Goal: Find specific page/section: Find specific page/section

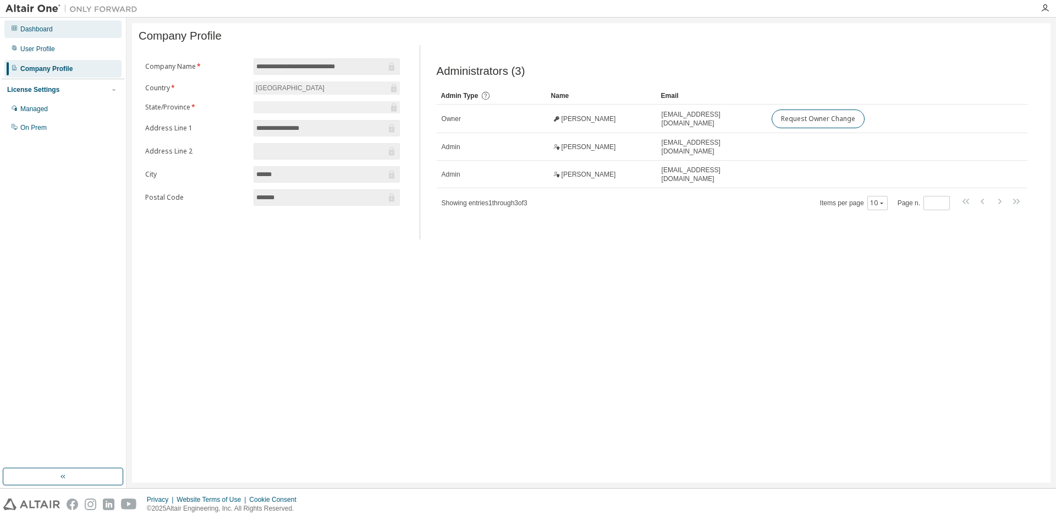
click at [52, 30] on div "Dashboard" at bounding box center [36, 29] width 32 height 9
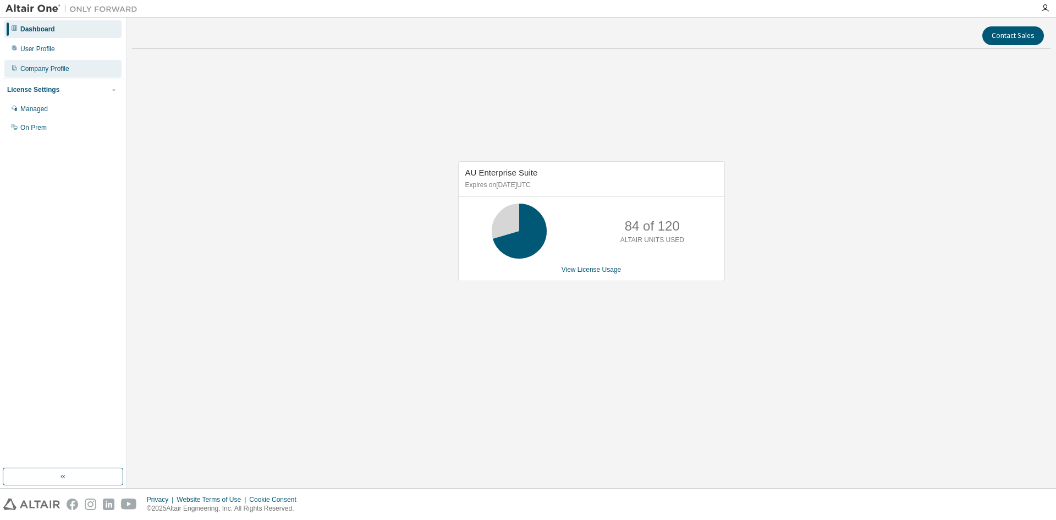
click at [48, 71] on div "Company Profile" at bounding box center [44, 68] width 49 height 9
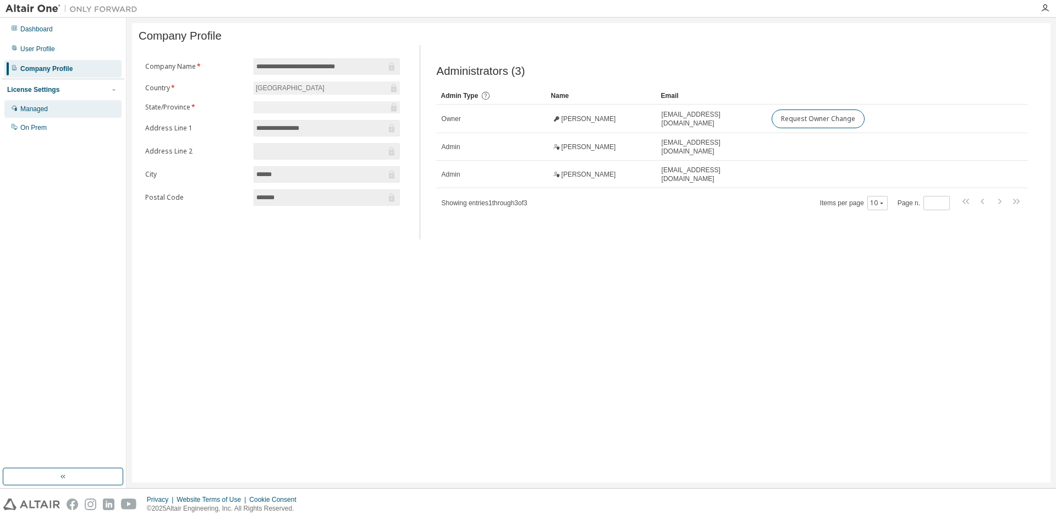
click at [53, 114] on div "Managed" at bounding box center [62, 109] width 117 height 18
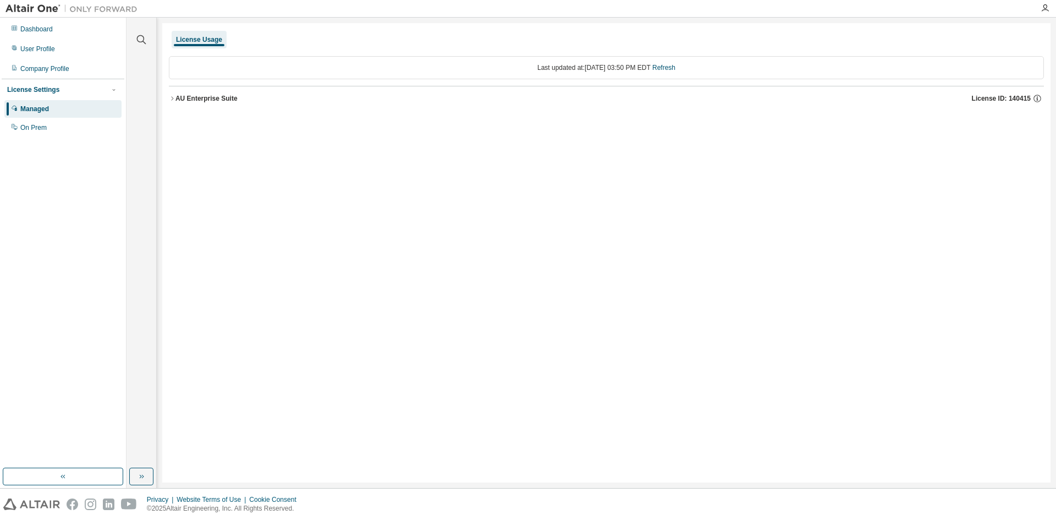
click at [176, 100] on div "AU Enterprise Suite" at bounding box center [206, 98] width 62 height 9
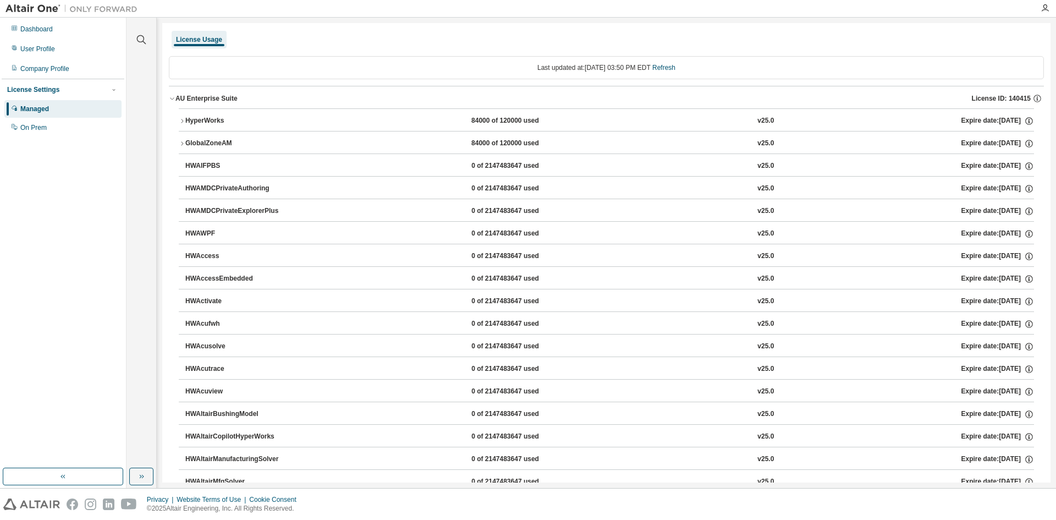
click at [185, 118] on icon "button" at bounding box center [182, 121] width 7 height 7
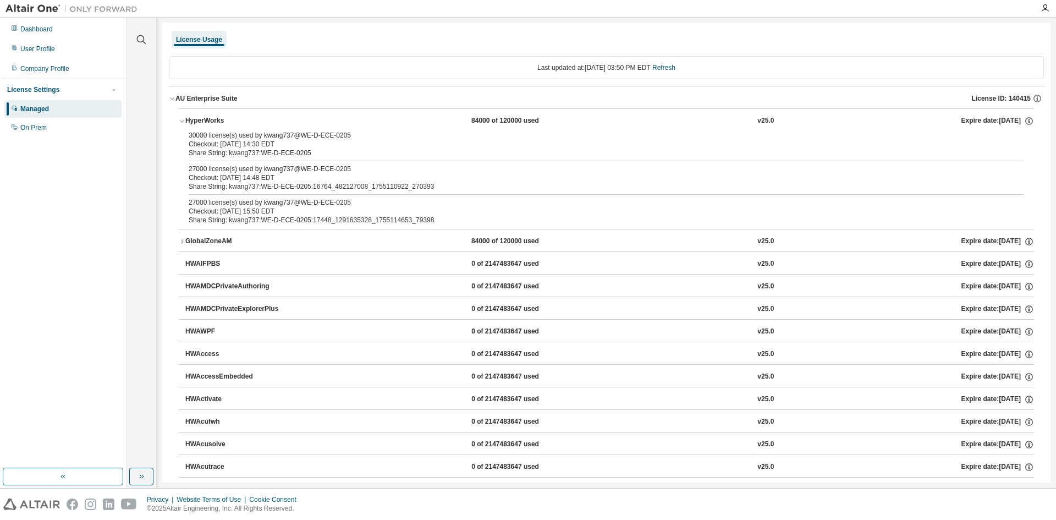
click at [185, 118] on icon "button" at bounding box center [182, 121] width 7 height 7
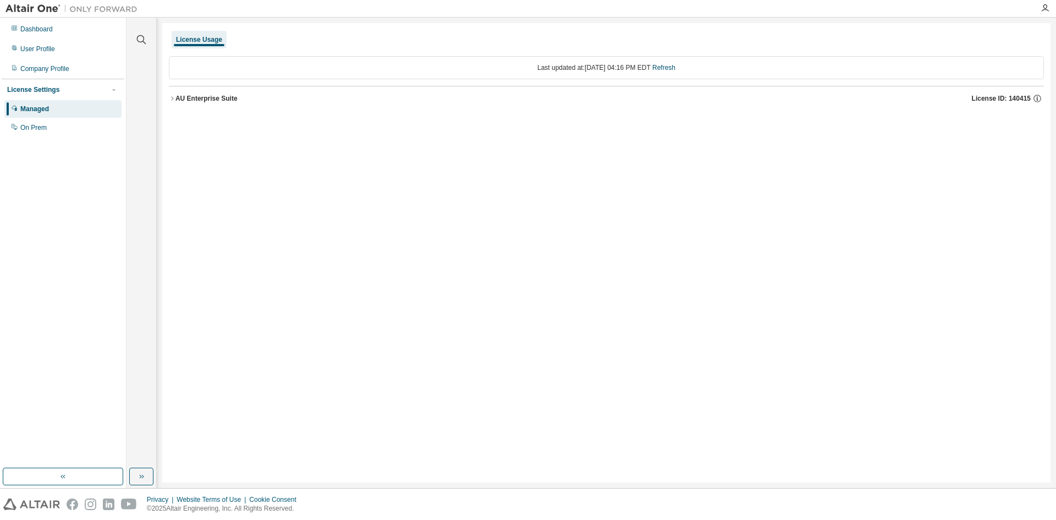
click at [183, 100] on div "AU Enterprise Suite" at bounding box center [206, 98] width 62 height 9
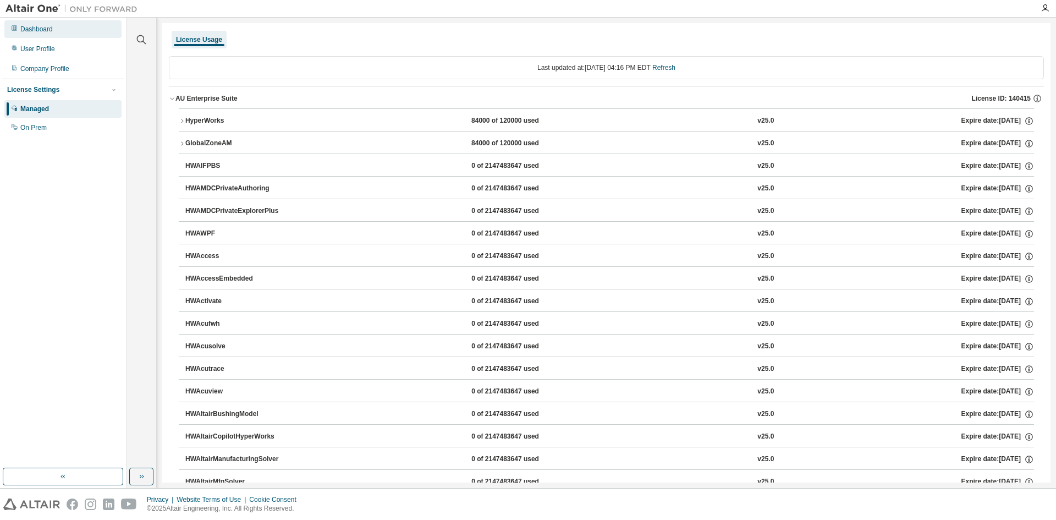
click at [55, 27] on div "Dashboard" at bounding box center [62, 29] width 117 height 18
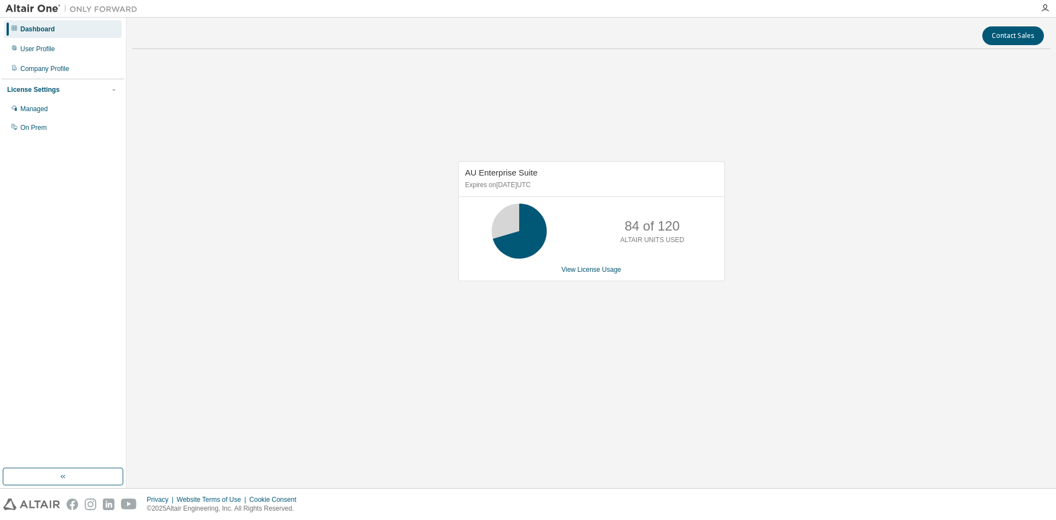
click at [441, 307] on div "AU Enterprise Suite Expires on [DATE] UTC 84 of 120 ALTAIR UNITS USED View Lice…" at bounding box center [591, 227] width 918 height 338
click at [51, 107] on div "Managed" at bounding box center [62, 109] width 117 height 18
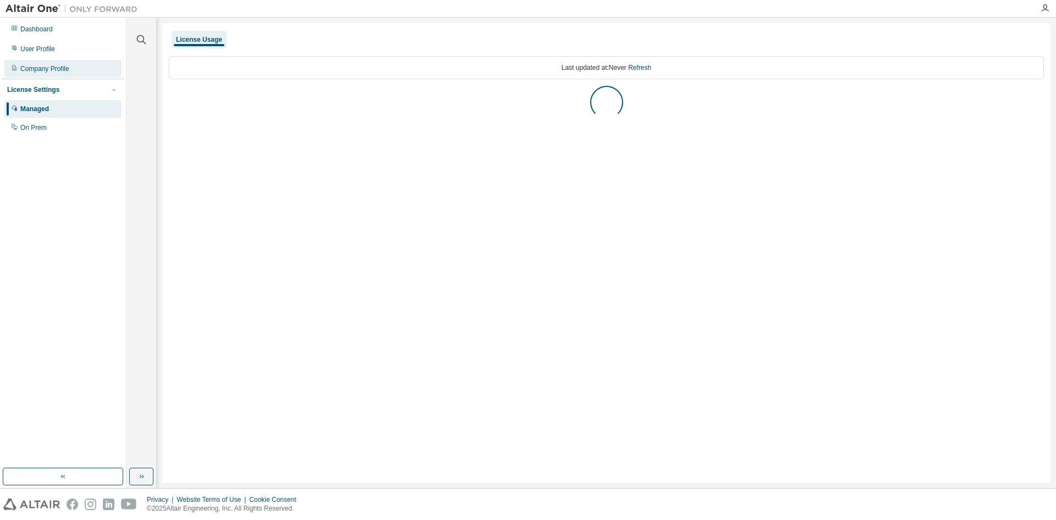
click at [68, 71] on div "Company Profile" at bounding box center [44, 68] width 49 height 9
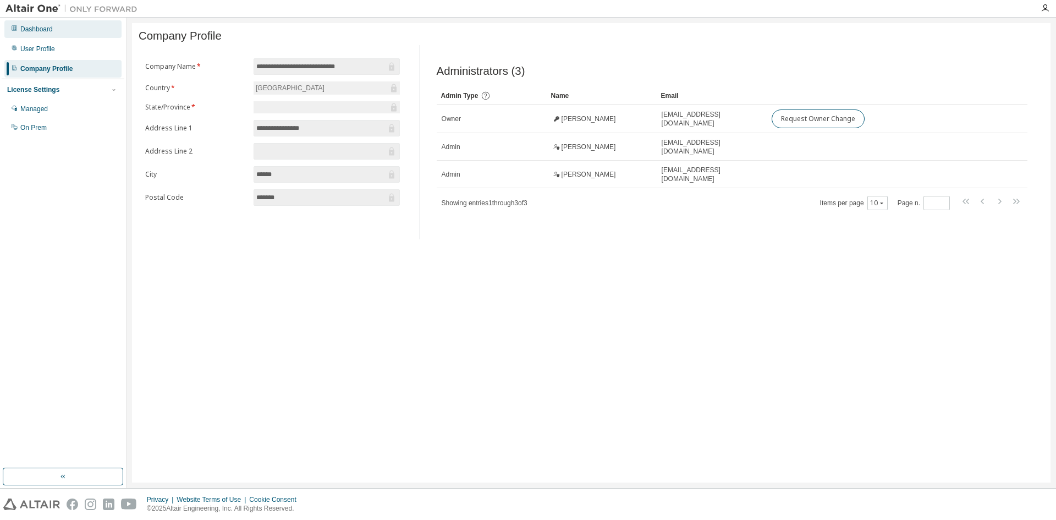
click at [57, 32] on div "Dashboard" at bounding box center [62, 29] width 117 height 18
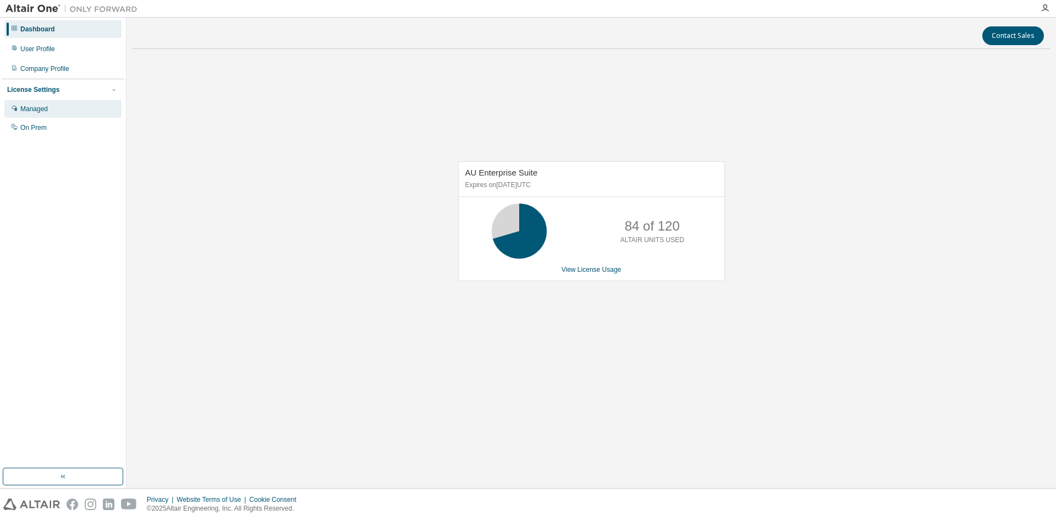
click at [65, 113] on div "Managed" at bounding box center [62, 109] width 117 height 18
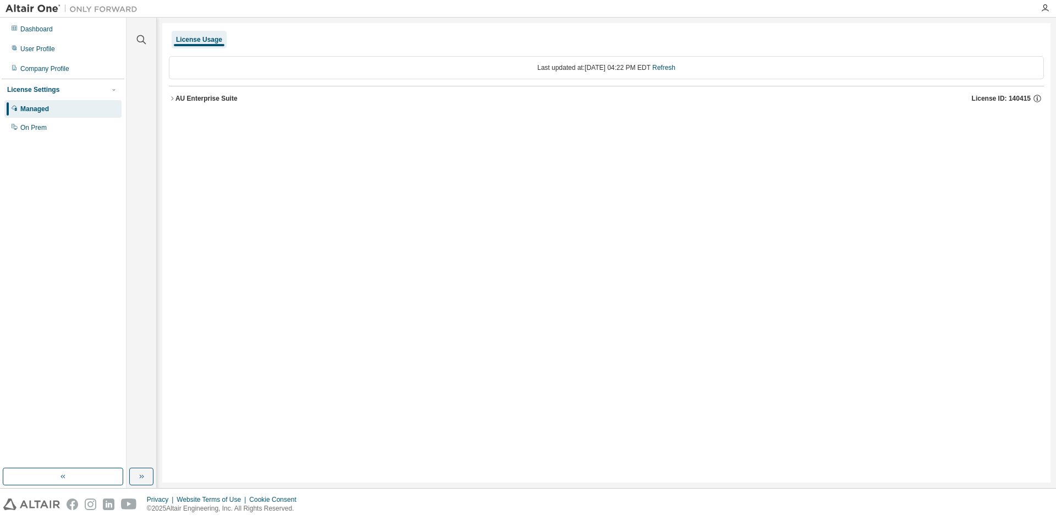
click at [172, 98] on icon "button" at bounding box center [172, 98] width 7 height 7
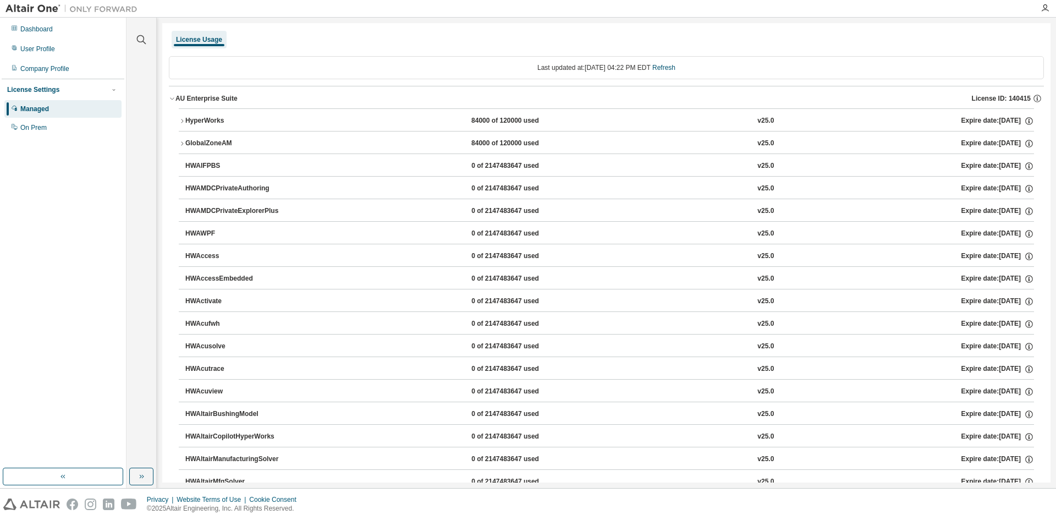
click at [181, 124] on button "HyperWorks 84000 of 120000 used v25.0 Expire date: [DATE]" at bounding box center [606, 121] width 855 height 24
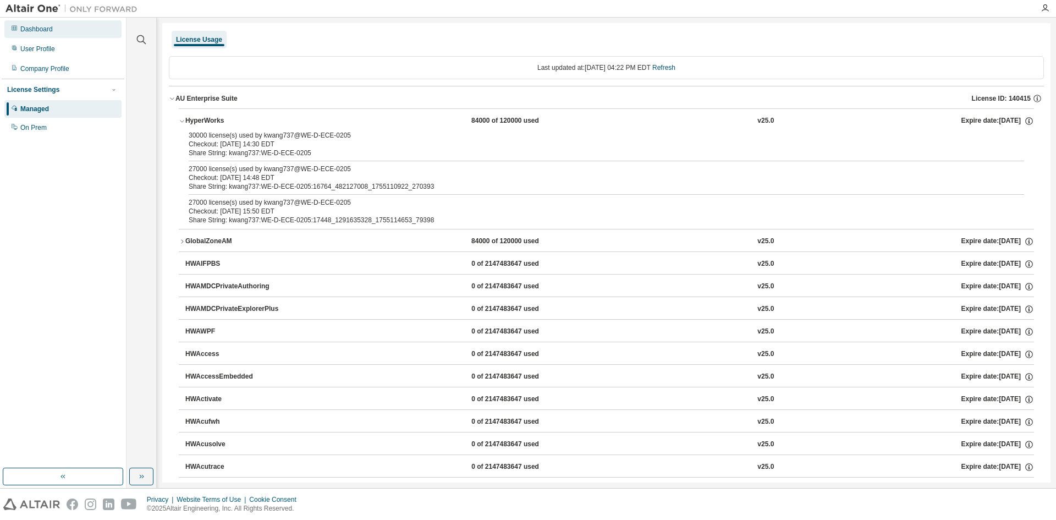
click at [70, 30] on div "Dashboard" at bounding box center [62, 29] width 117 height 18
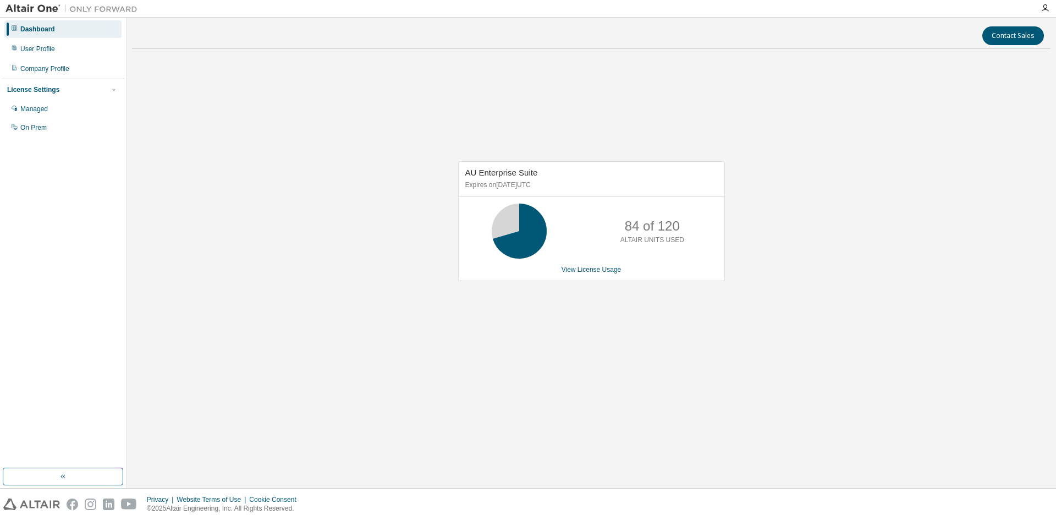
click at [416, 324] on div "AU Enterprise Suite Expires on [DATE] UTC 84 of 120 ALTAIR UNITS USED View Lice…" at bounding box center [591, 227] width 918 height 338
click at [79, 56] on div "User Profile" at bounding box center [62, 49] width 117 height 18
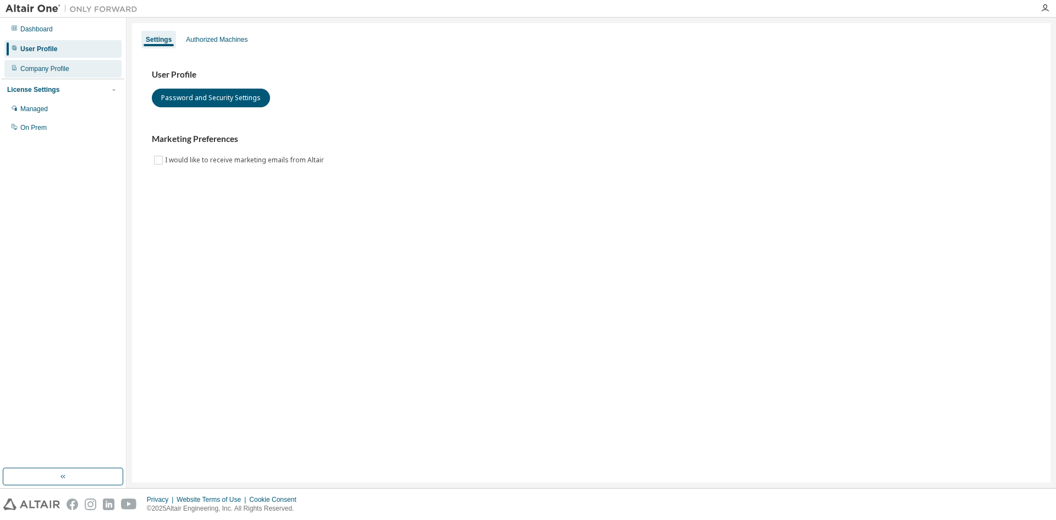
click at [78, 74] on div "Company Profile" at bounding box center [62, 69] width 117 height 18
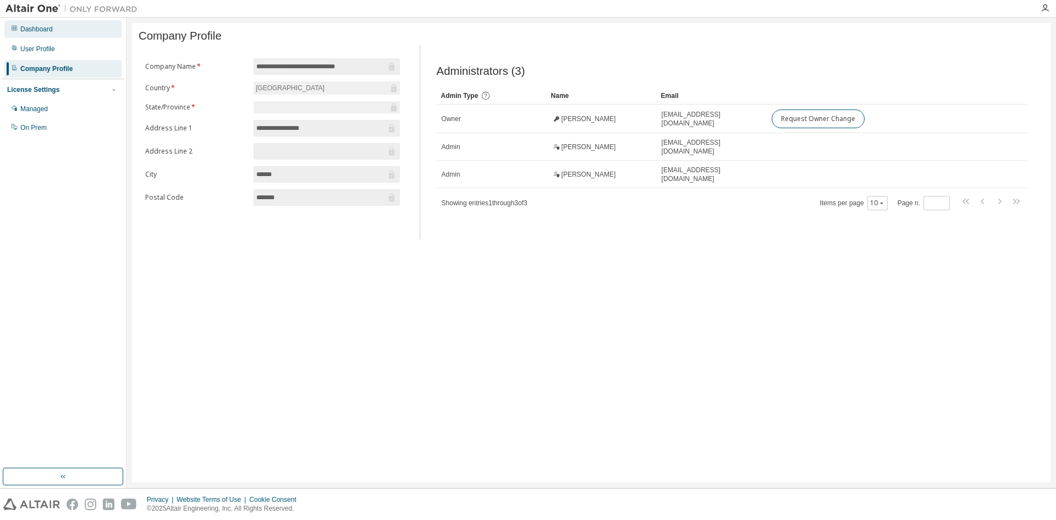
click at [69, 35] on div "Dashboard" at bounding box center [62, 29] width 117 height 18
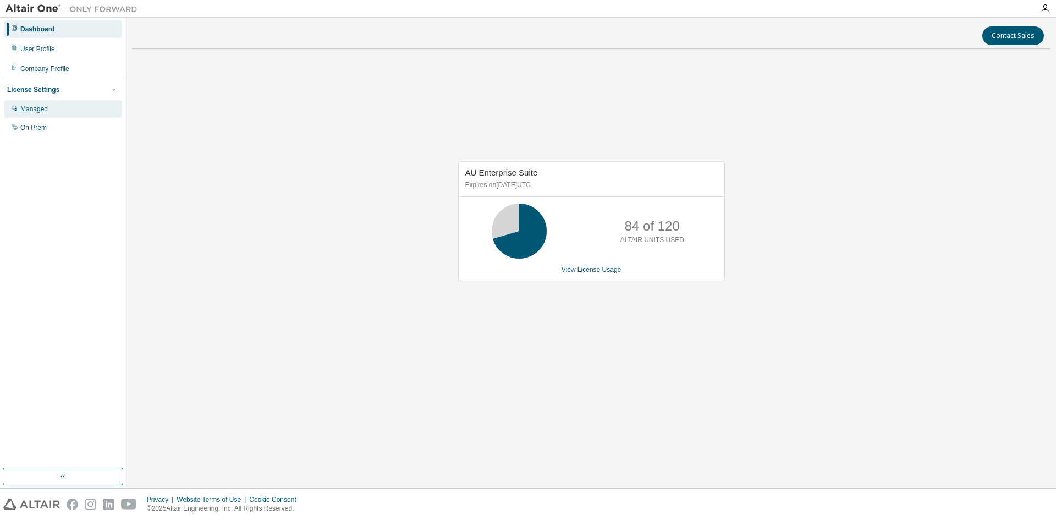
click at [69, 112] on div "Managed" at bounding box center [62, 109] width 117 height 18
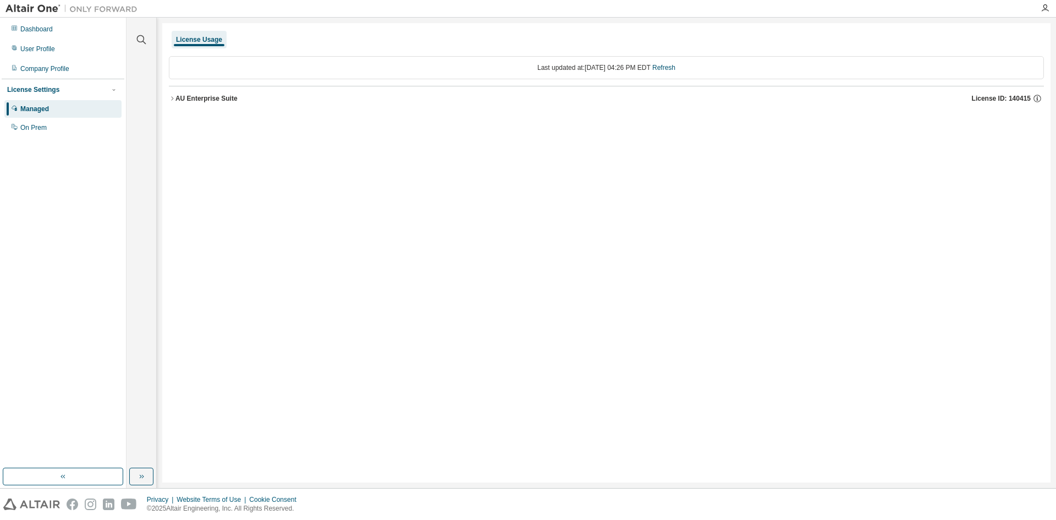
click at [175, 96] on icon "button" at bounding box center [172, 98] width 7 height 7
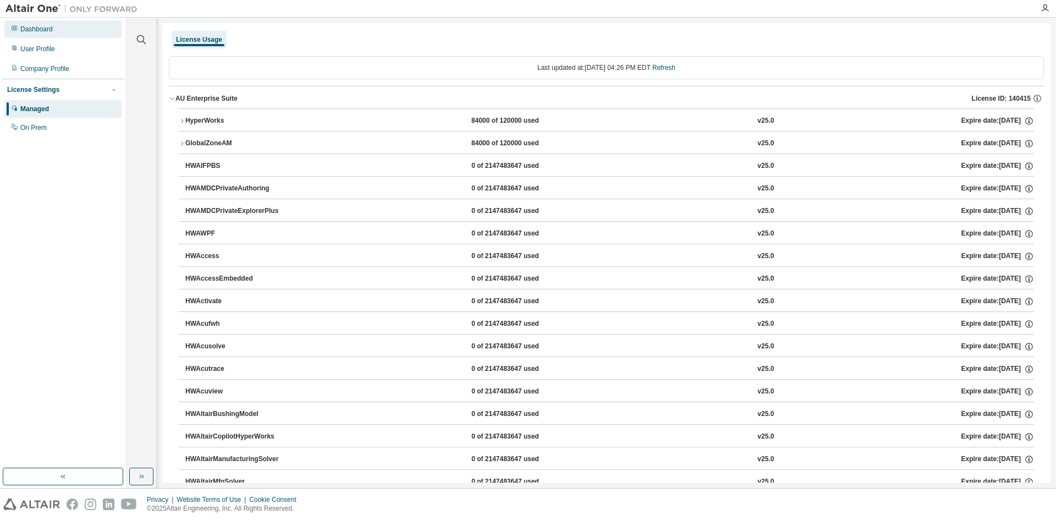
click at [51, 30] on div "Dashboard" at bounding box center [36, 29] width 32 height 9
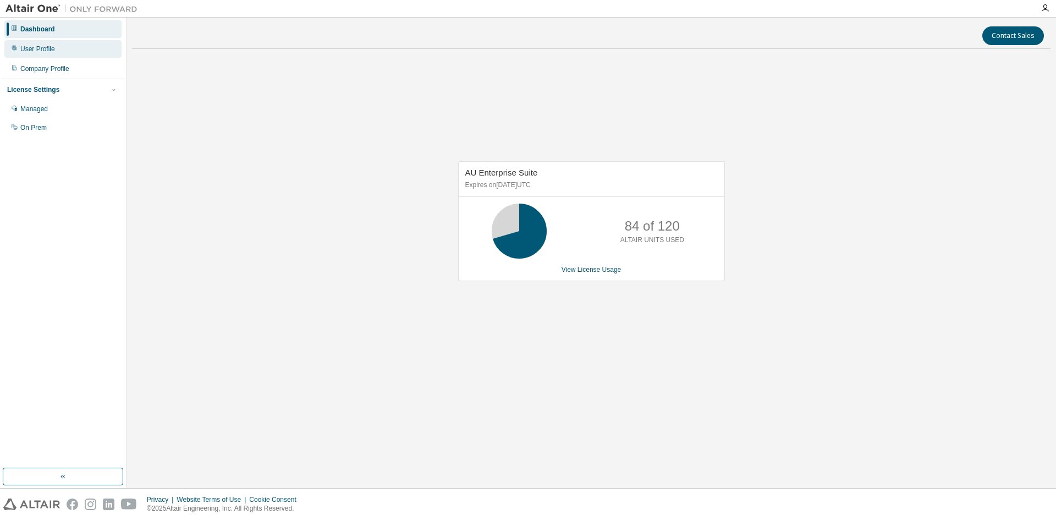
click at [79, 51] on div "User Profile" at bounding box center [62, 49] width 117 height 18
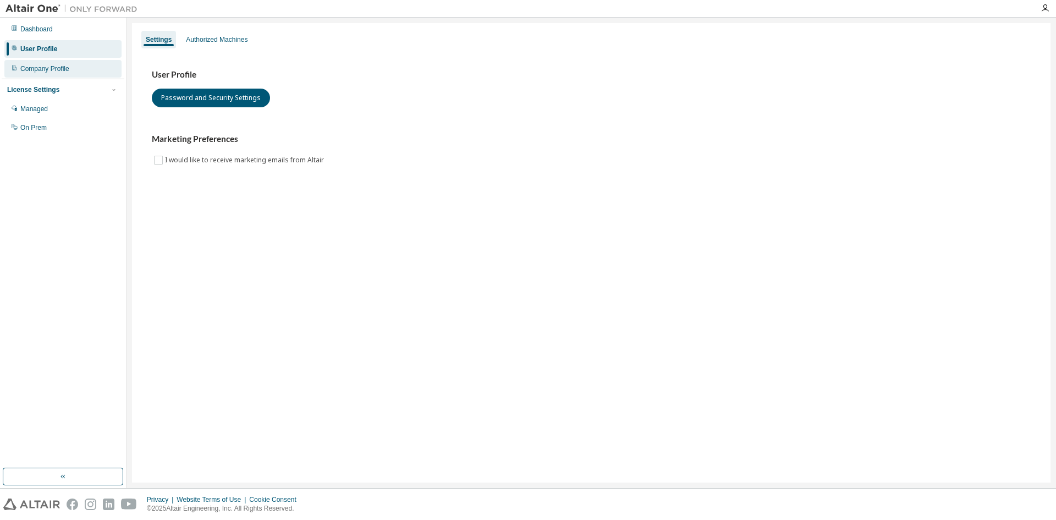
click at [96, 76] on div "Company Profile" at bounding box center [62, 69] width 117 height 18
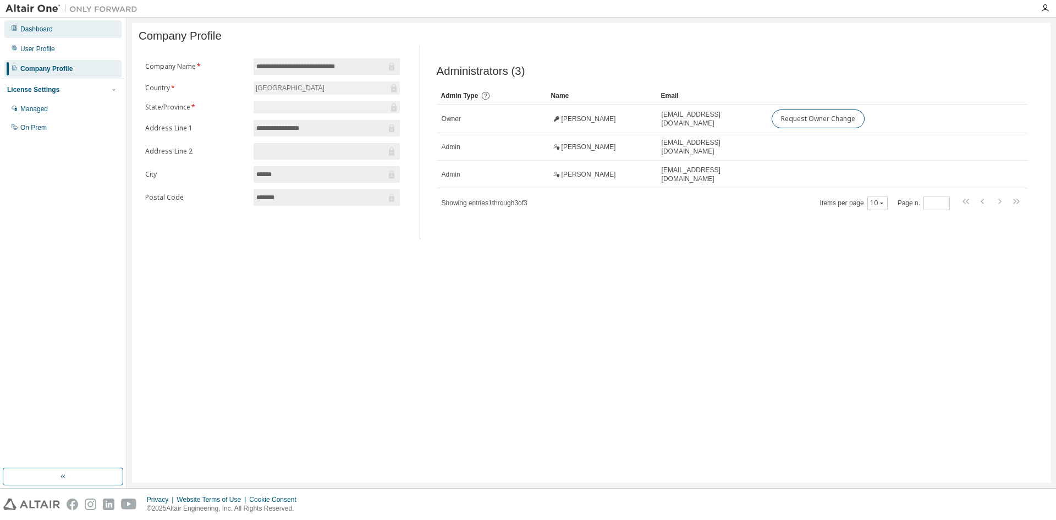
click at [58, 31] on div "Dashboard" at bounding box center [62, 29] width 117 height 18
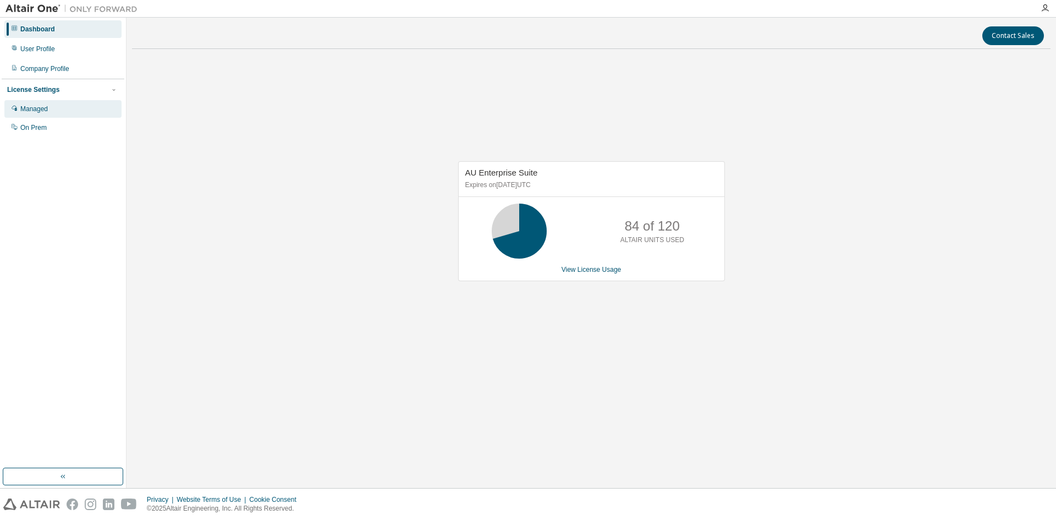
click at [52, 114] on div "Managed" at bounding box center [62, 109] width 117 height 18
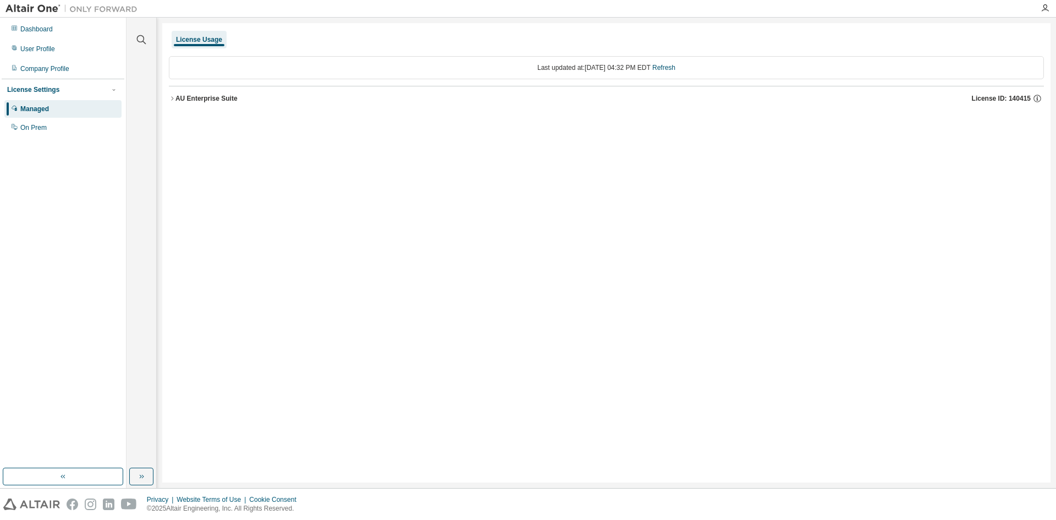
click at [175, 99] on icon "button" at bounding box center [172, 98] width 7 height 7
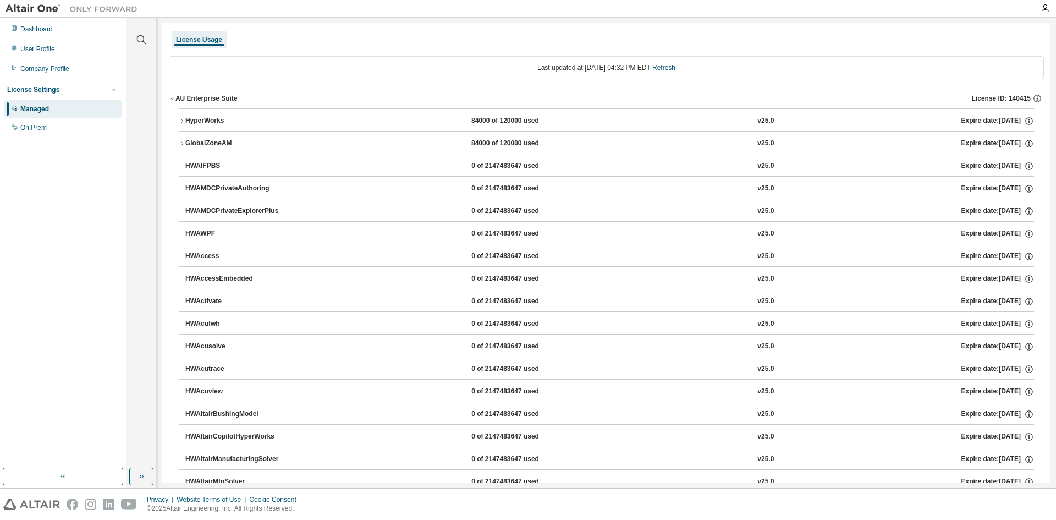
click at [185, 117] on div "HyperWorks" at bounding box center [234, 121] width 99 height 10
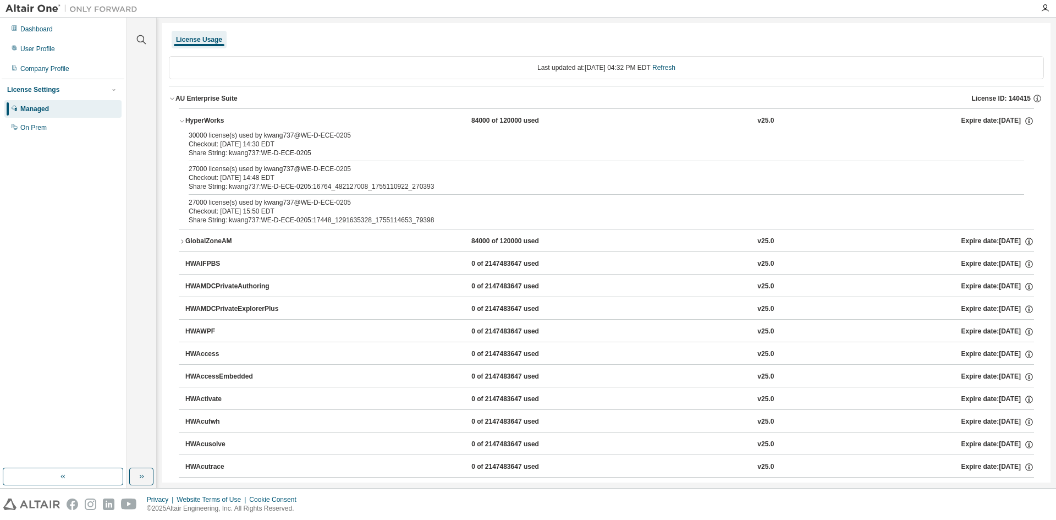
click at [183, 238] on icon "button" at bounding box center [182, 241] width 7 height 7
